Goal: Task Accomplishment & Management: Use online tool/utility

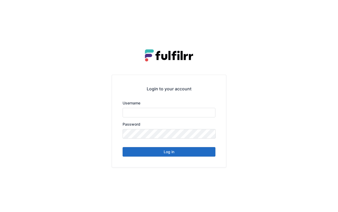
type input "*******"
click at [183, 153] on button "Log in" at bounding box center [169, 152] width 93 height 10
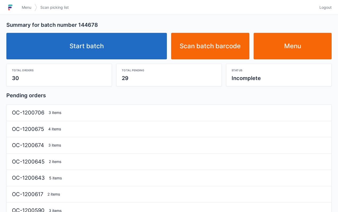
click at [142, 48] on link "Start batch" at bounding box center [86, 46] width 161 height 27
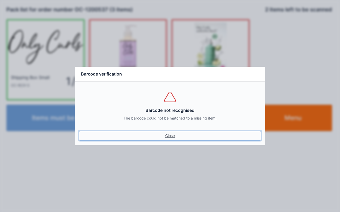
click at [174, 135] on link "Close" at bounding box center [170, 136] width 182 height 10
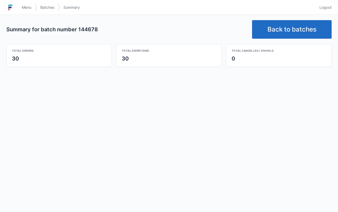
click at [281, 30] on link "Back to batches" at bounding box center [292, 29] width 80 height 19
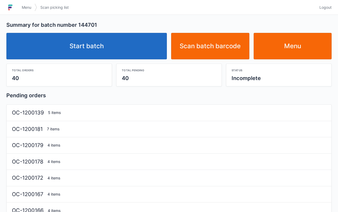
click at [132, 47] on link "Start batch" at bounding box center [86, 46] width 161 height 27
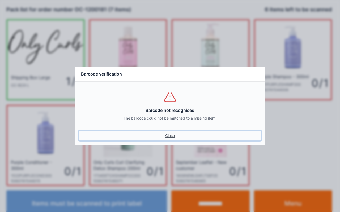
click at [173, 133] on link "Close" at bounding box center [170, 136] width 182 height 10
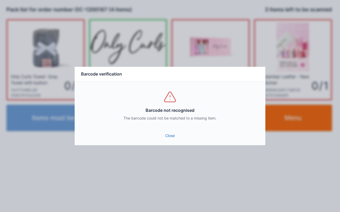
click at [175, 139] on link "Close" at bounding box center [170, 136] width 182 height 10
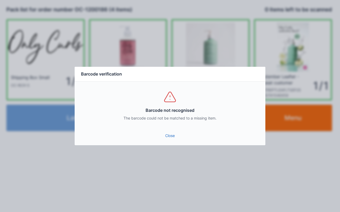
click at [175, 139] on link "Close" at bounding box center [170, 136] width 182 height 10
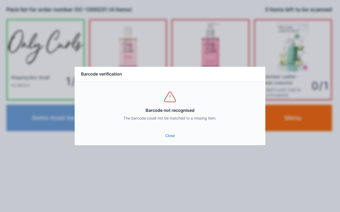
click at [169, 136] on link "Close" at bounding box center [170, 136] width 182 height 10
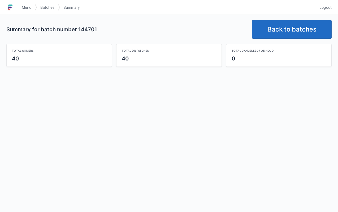
click at [313, 32] on link "Back to batches" at bounding box center [292, 29] width 80 height 19
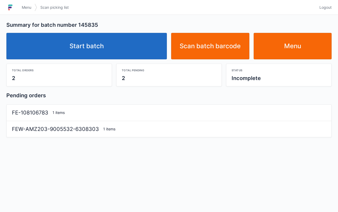
click at [144, 43] on link "Start batch" at bounding box center [86, 46] width 161 height 27
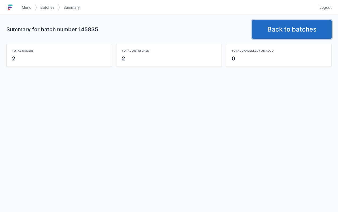
click at [275, 33] on link "Back to batches" at bounding box center [292, 29] width 80 height 19
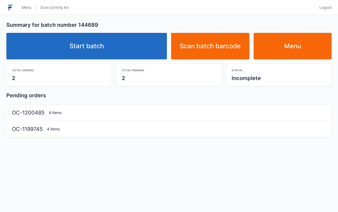
click at [135, 47] on link "Start batch" at bounding box center [86, 46] width 161 height 27
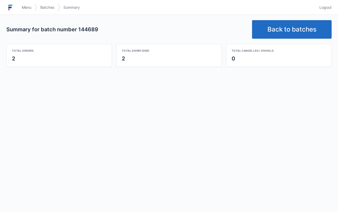
click at [301, 28] on link "Back to batches" at bounding box center [292, 29] width 80 height 19
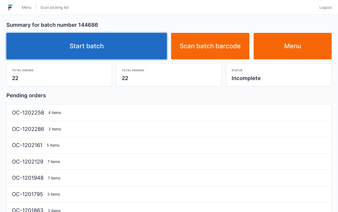
click at [126, 47] on link "Start batch" at bounding box center [86, 46] width 161 height 27
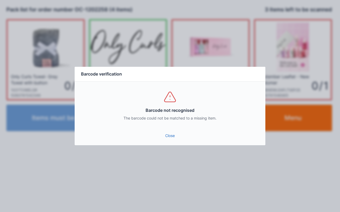
click at [165, 140] on link "Close" at bounding box center [170, 136] width 182 height 10
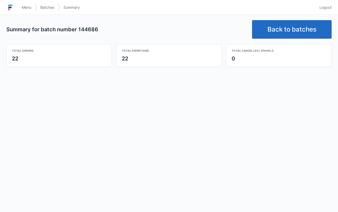
click at [288, 30] on link "Back to batches" at bounding box center [292, 29] width 80 height 19
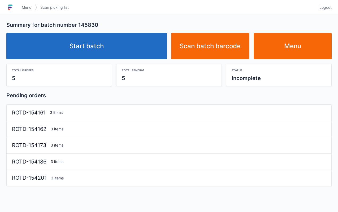
click at [143, 51] on link "Start batch" at bounding box center [86, 46] width 161 height 27
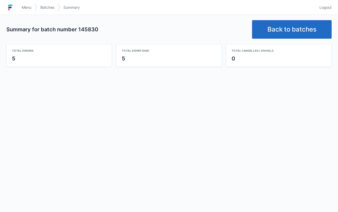
click at [291, 31] on link "Back to batches" at bounding box center [292, 29] width 80 height 19
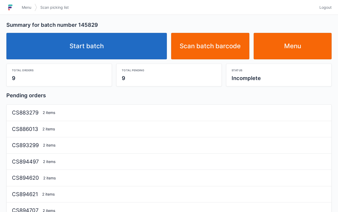
click at [148, 42] on link "Start batch" at bounding box center [86, 46] width 161 height 27
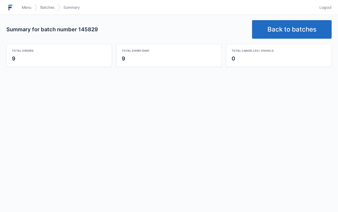
click at [284, 27] on link "Back to batches" at bounding box center [292, 29] width 80 height 19
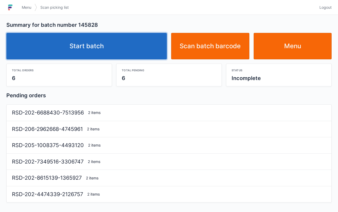
click at [145, 48] on link "Start batch" at bounding box center [86, 46] width 161 height 27
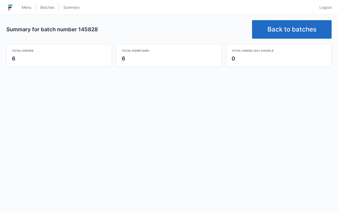
click at [285, 29] on link "Back to batches" at bounding box center [292, 29] width 80 height 19
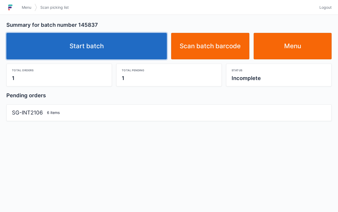
click at [98, 50] on link "Start batch" at bounding box center [86, 46] width 161 height 27
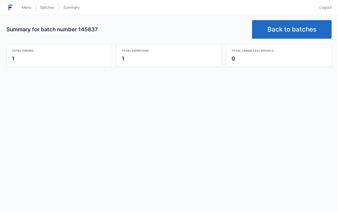
click at [281, 26] on link "Back to batches" at bounding box center [292, 29] width 80 height 19
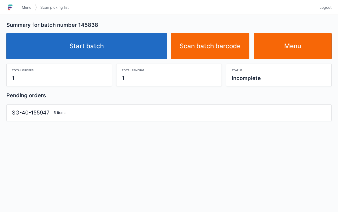
click at [141, 44] on link "Start batch" at bounding box center [86, 46] width 161 height 27
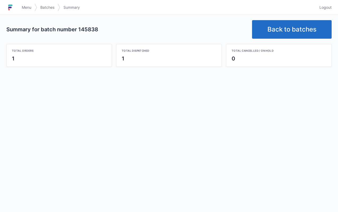
click at [279, 32] on link "Back to batches" at bounding box center [292, 29] width 80 height 19
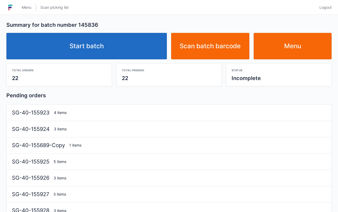
click at [135, 53] on link "Start batch" at bounding box center [86, 46] width 161 height 27
